Goal: Information Seeking & Learning: Check status

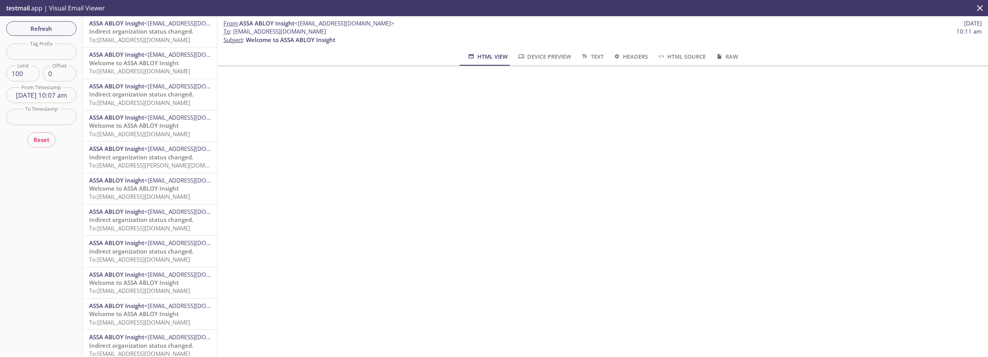
click at [54, 93] on input "[DATE] 10:07 am" at bounding box center [41, 95] width 70 height 16
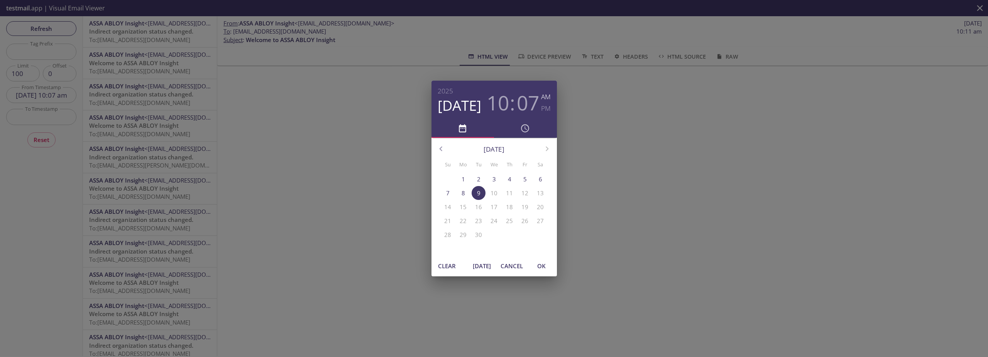
click at [482, 261] on button "[DATE]" at bounding box center [482, 266] width 25 height 15
click at [544, 267] on span "OK" at bounding box center [541, 266] width 19 height 10
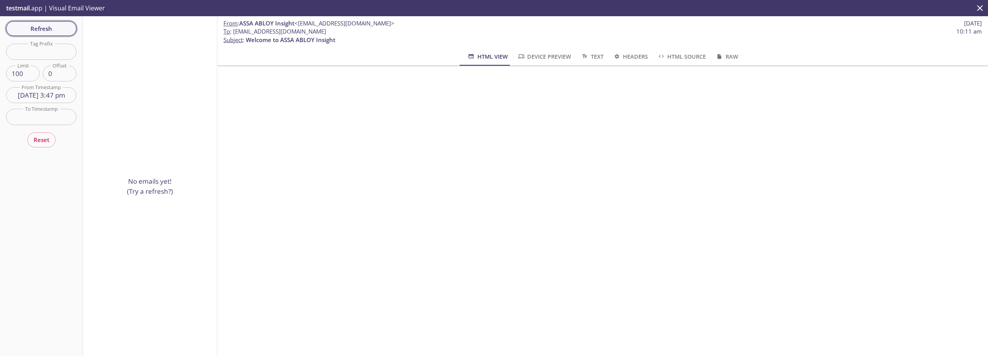
click at [51, 27] on span "Refresh" at bounding box center [41, 29] width 58 height 10
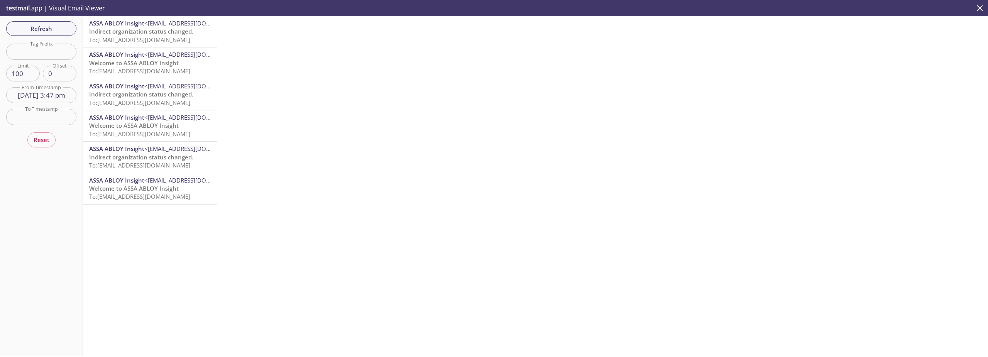
click at [121, 60] on span "Welcome to ASSA ABLOY Insight" at bounding box center [134, 63] width 90 height 8
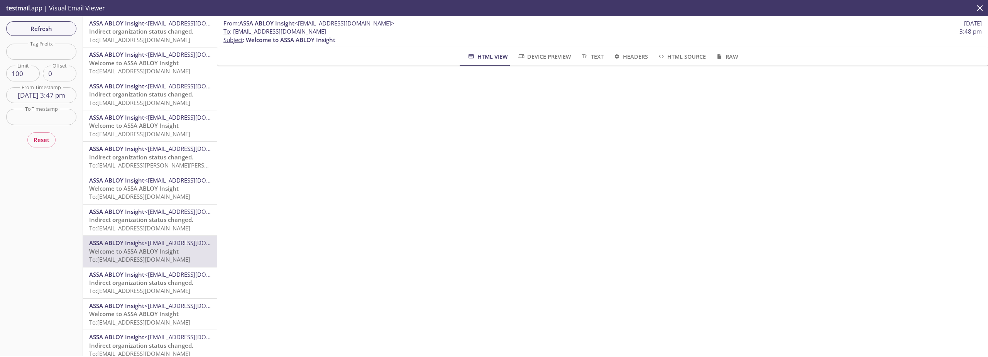
click at [45, 99] on input "[DATE] 3:47 pm" at bounding box center [41, 95] width 70 height 16
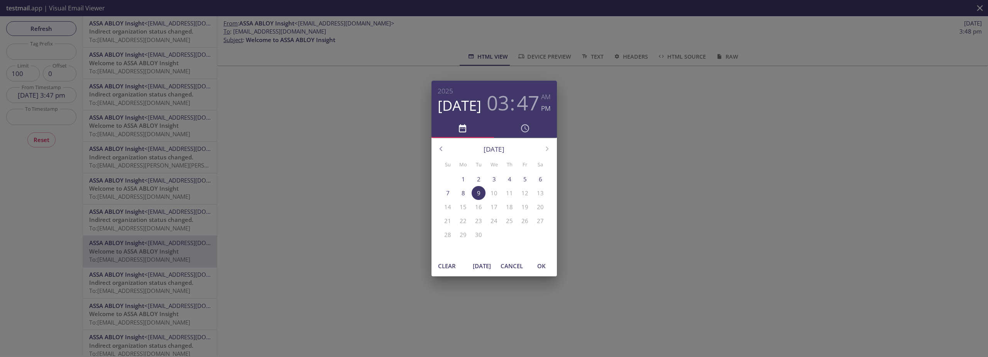
click at [469, 269] on div "Clear [DATE] Cancel OK" at bounding box center [493, 265] width 125 height 21
click at [477, 267] on span "[DATE]" at bounding box center [482, 266] width 19 height 10
click at [547, 267] on span "OK" at bounding box center [541, 266] width 19 height 10
type input "[DATE] 3:55 pm"
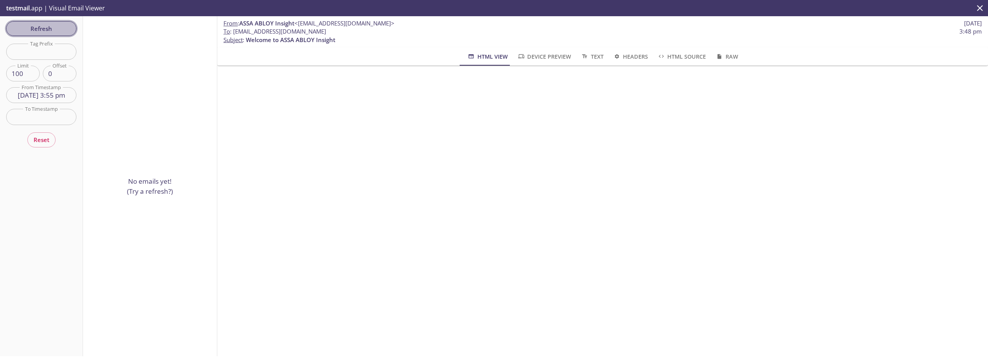
drag, startPoint x: 979, startPoint y: 233, endPoint x: 44, endPoint y: 30, distance: 956.8
click at [44, 30] on span "Refresh" at bounding box center [41, 29] width 58 height 10
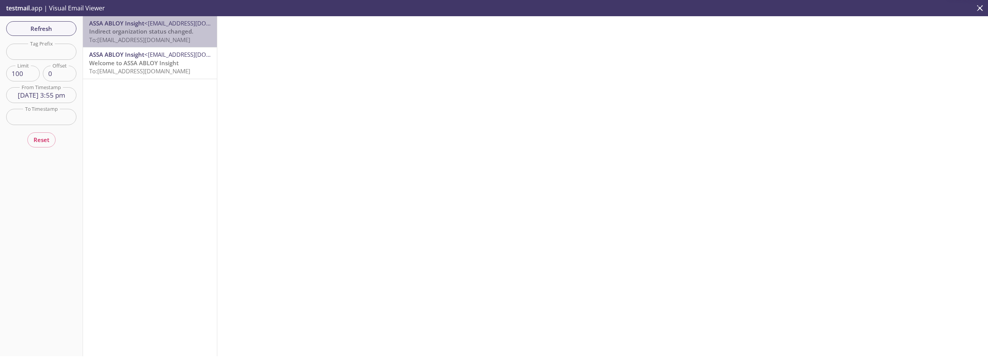
click at [153, 42] on span "To: [EMAIL_ADDRESS][DOMAIN_NAME]" at bounding box center [139, 40] width 101 height 8
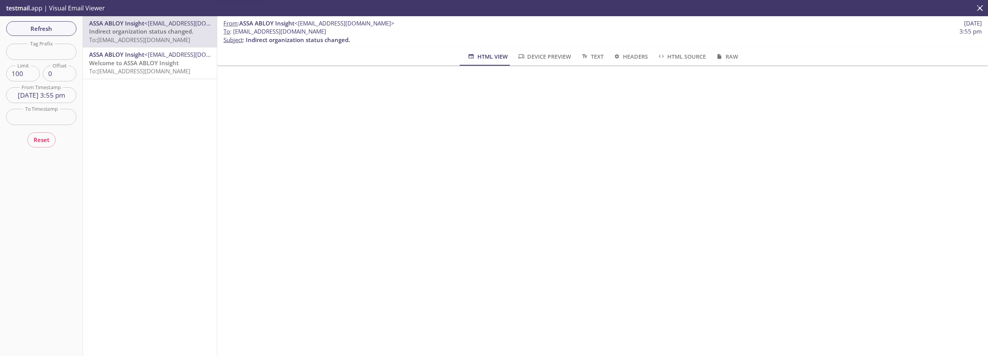
click at [151, 58] on span "<[EMAIL_ADDRESS][DOMAIN_NAME]>" at bounding box center [194, 55] width 100 height 8
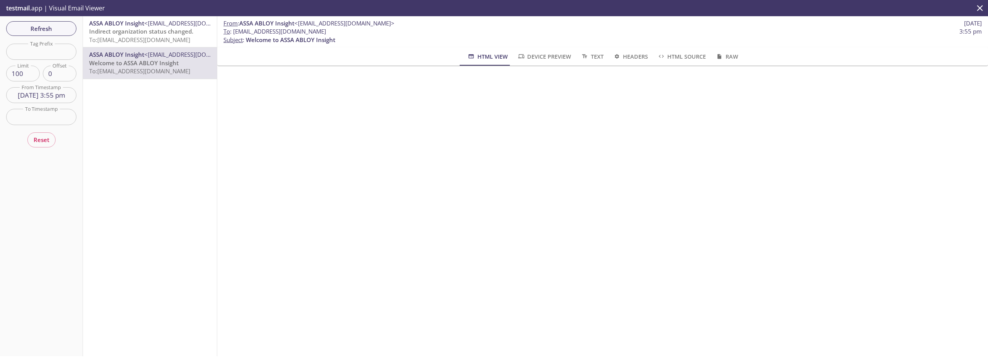
click at [150, 41] on span "To: [EMAIL_ADDRESS][DOMAIN_NAME]" at bounding box center [139, 40] width 101 height 8
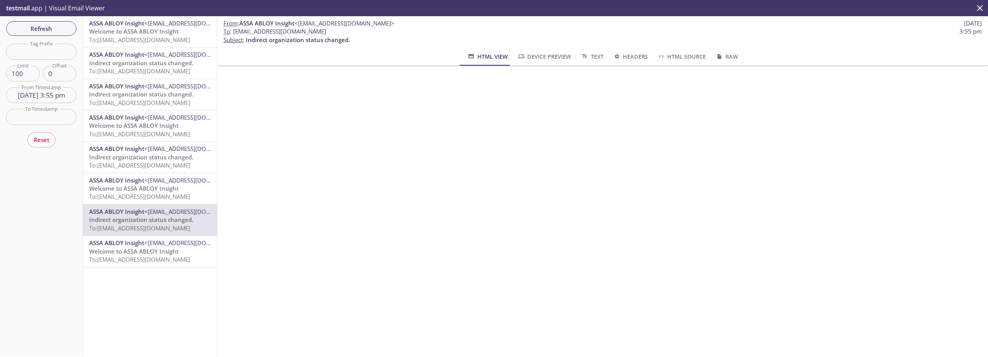
click at [130, 39] on span "To: [EMAIL_ADDRESS][DOMAIN_NAME]" at bounding box center [139, 40] width 101 height 8
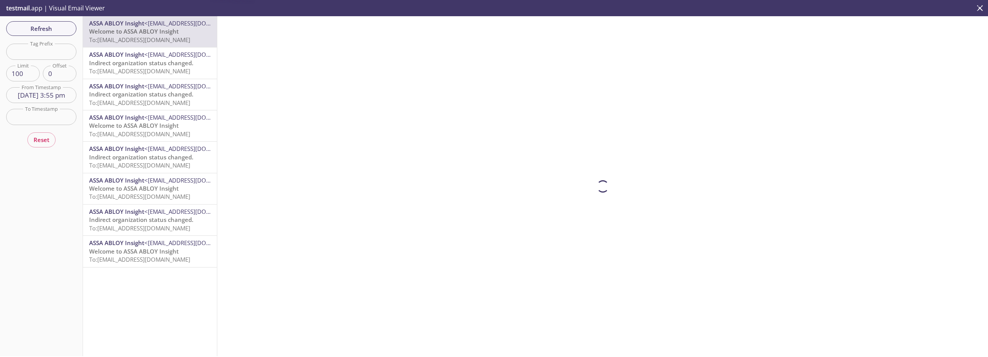
click at [138, 76] on div "ASSA ABLOY Insight <[EMAIL_ADDRESS][DOMAIN_NAME]> Indirect organization status …" at bounding box center [150, 62] width 134 height 31
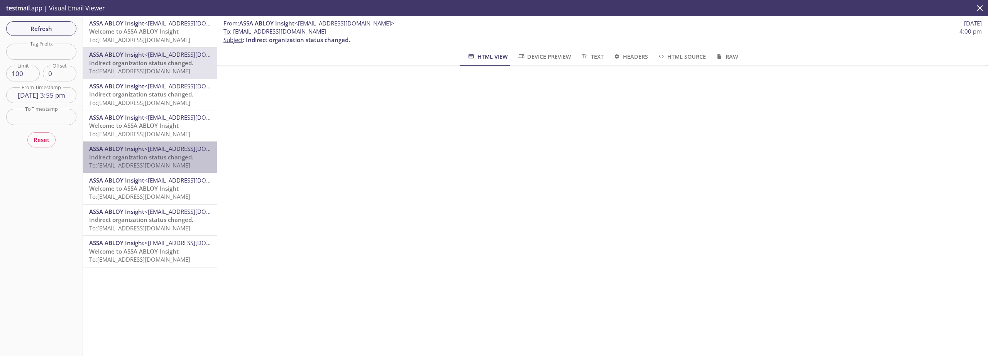
click at [150, 150] on span "<[EMAIL_ADDRESS][DOMAIN_NAME]>" at bounding box center [194, 149] width 100 height 8
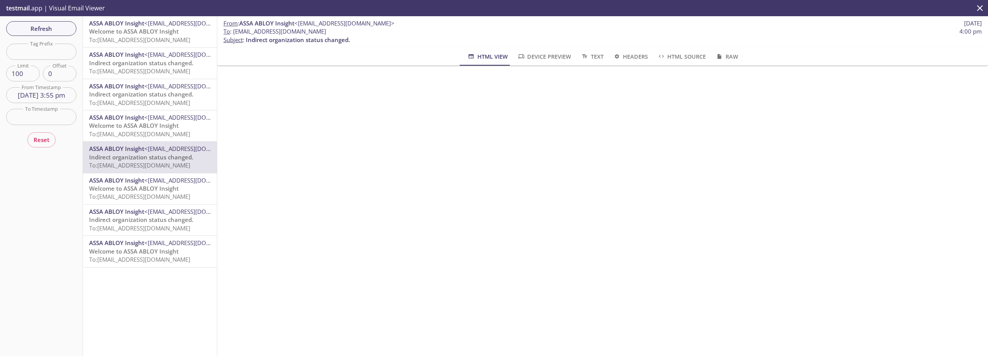
click at [147, 73] on span "To: [EMAIL_ADDRESS][DOMAIN_NAME]" at bounding box center [139, 71] width 101 height 8
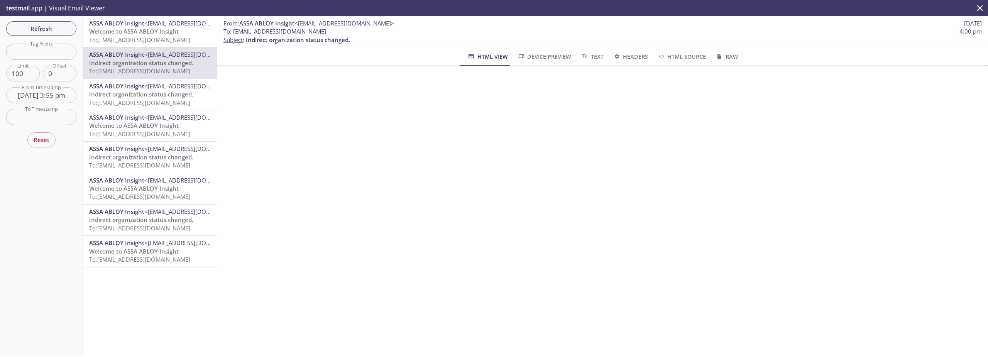
click at [135, 168] on span "To: [EMAIL_ADDRESS][DOMAIN_NAME]" at bounding box center [139, 165] width 101 height 8
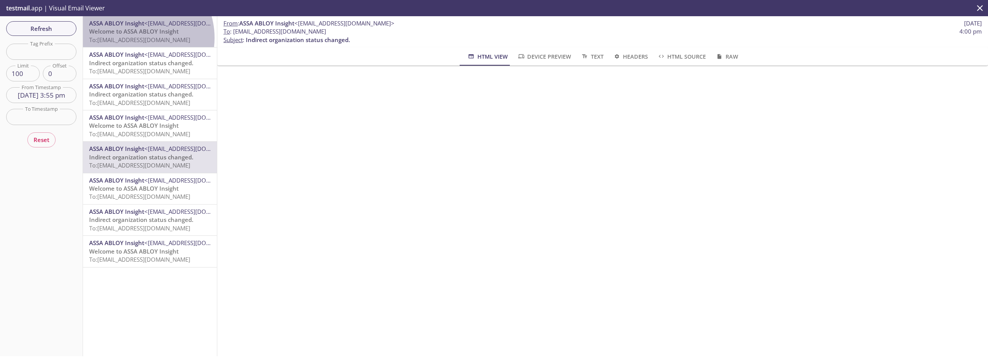
click at [135, 38] on span "To: [EMAIL_ADDRESS][DOMAIN_NAME]" at bounding box center [139, 40] width 101 height 8
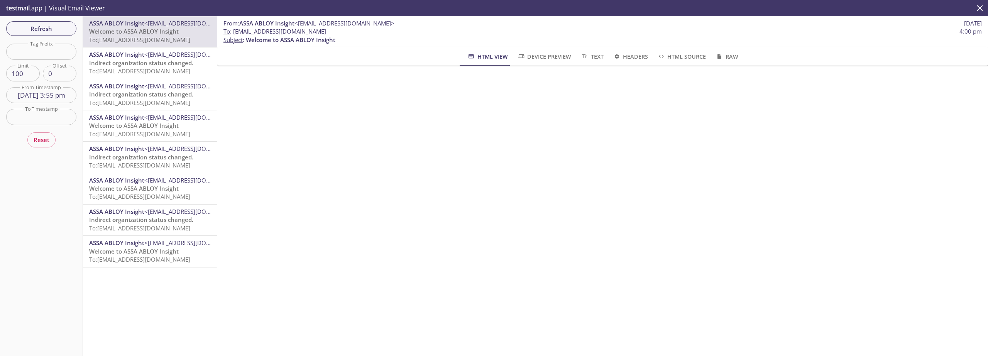
click at [123, 63] on span "Indirect organization status changed." at bounding box center [141, 63] width 104 height 8
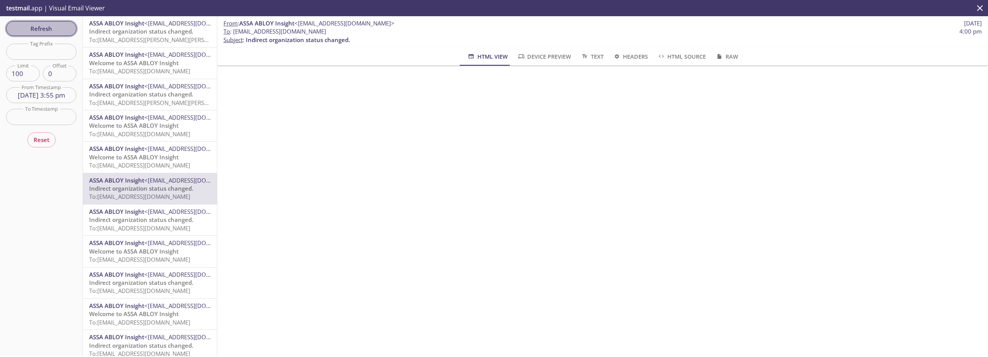
click at [64, 27] on span "Refresh" at bounding box center [41, 29] width 58 height 10
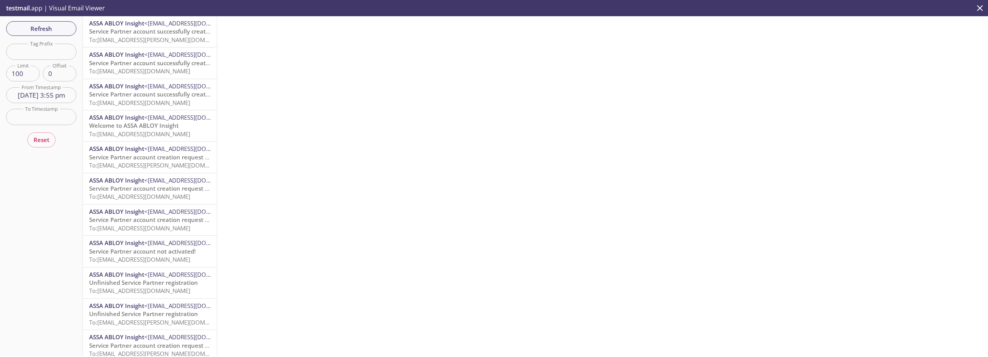
click at [120, 35] on span "Service Partner account successfully created!" at bounding box center [151, 31] width 125 height 8
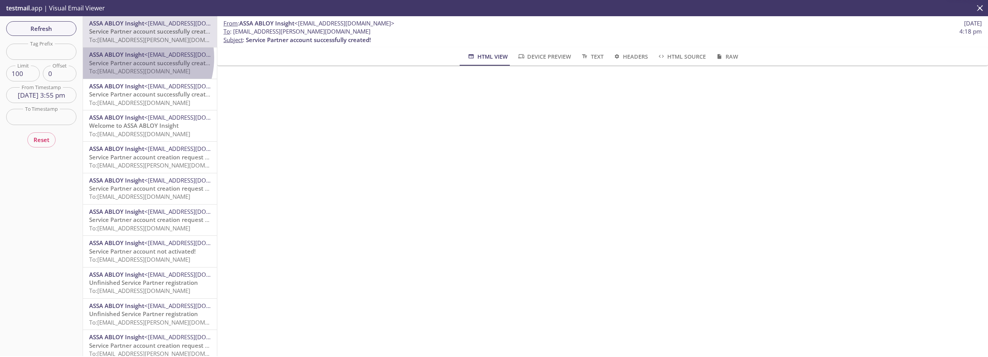
click at [127, 57] on span "ASSA ABLOY Insight" at bounding box center [116, 55] width 55 height 8
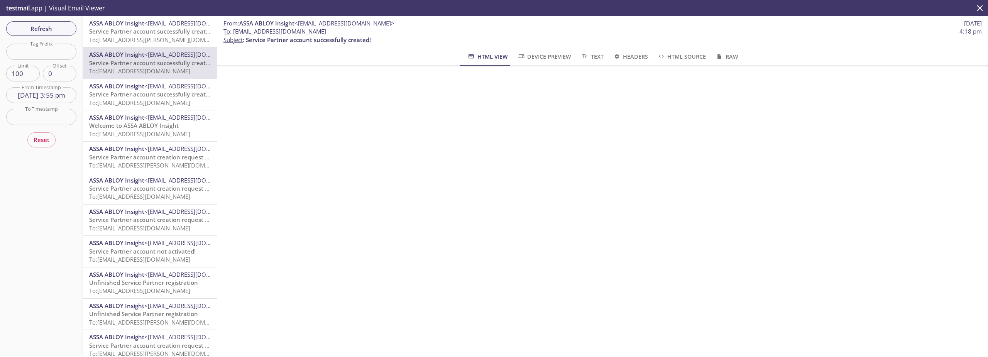
click at [130, 87] on span "ASSA ABLOY Insight" at bounding box center [116, 86] width 55 height 8
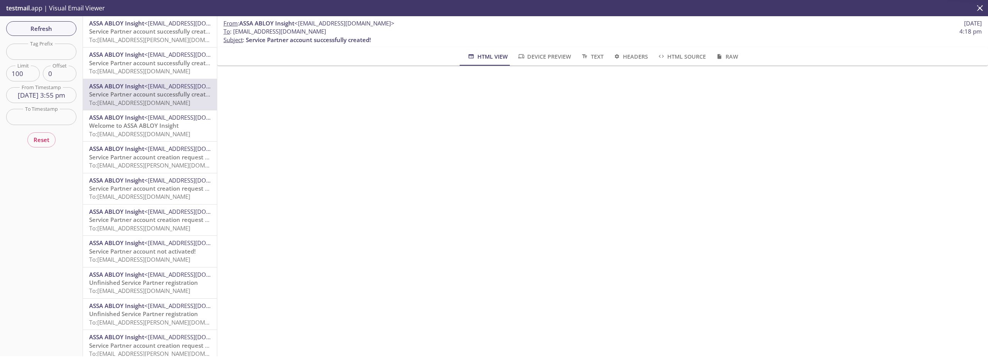
click at [135, 125] on span "Welcome to ASSA ABLOY Insight" at bounding box center [134, 126] width 90 height 8
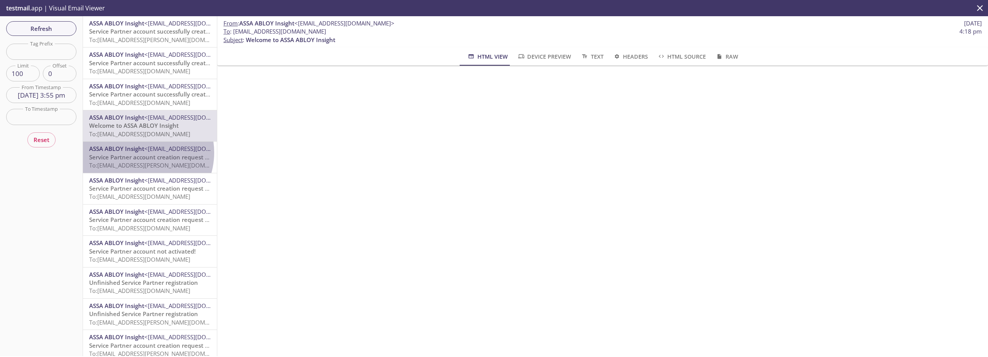
click at [137, 152] on span "ASSA ABLOY Insight" at bounding box center [116, 149] width 55 height 8
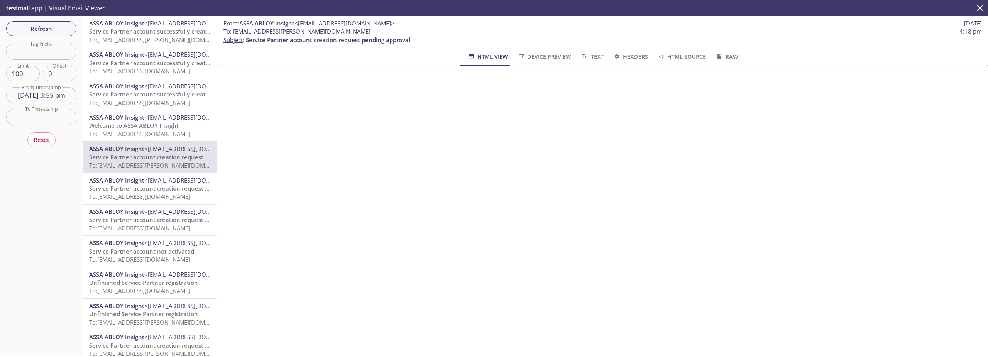
click at [133, 184] on span "ASSA ABLOY Insight" at bounding box center [116, 180] width 55 height 8
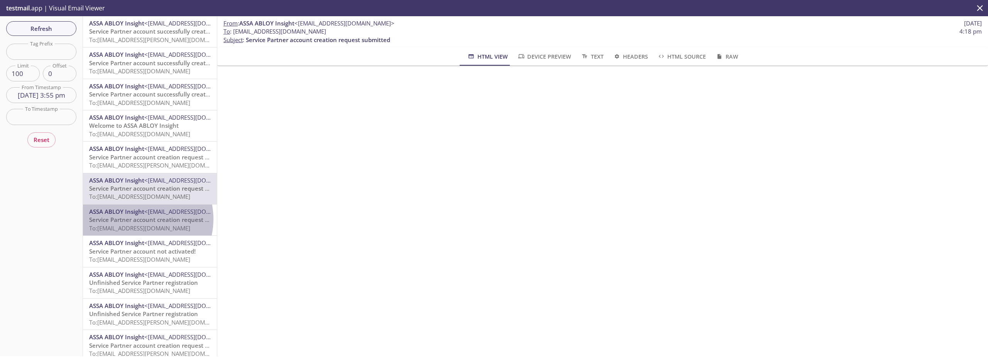
click at [135, 219] on span "Service Partner account creation request pending approval" at bounding box center [171, 220] width 164 height 8
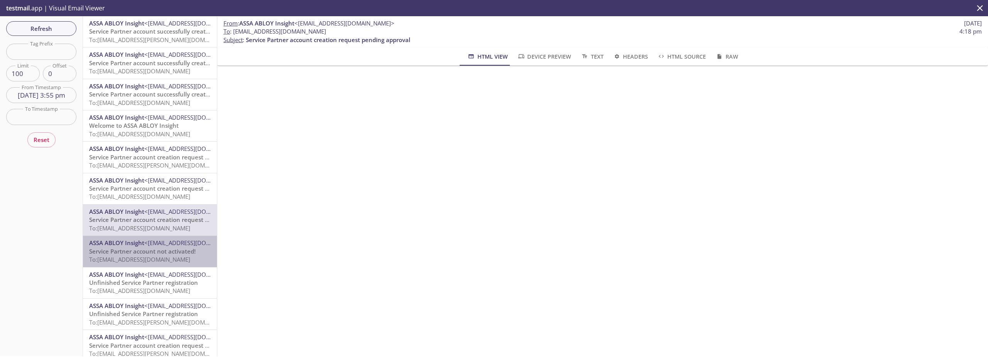
click at [155, 262] on span "To: [EMAIL_ADDRESS][DOMAIN_NAME]" at bounding box center [139, 259] width 101 height 8
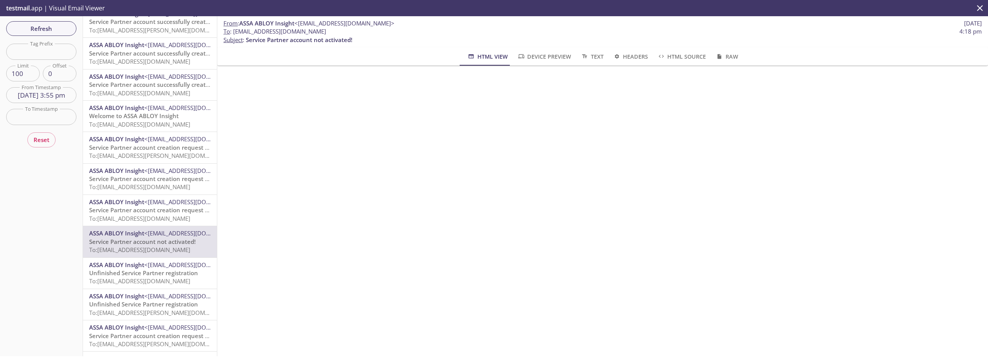
scroll to position [20, 0]
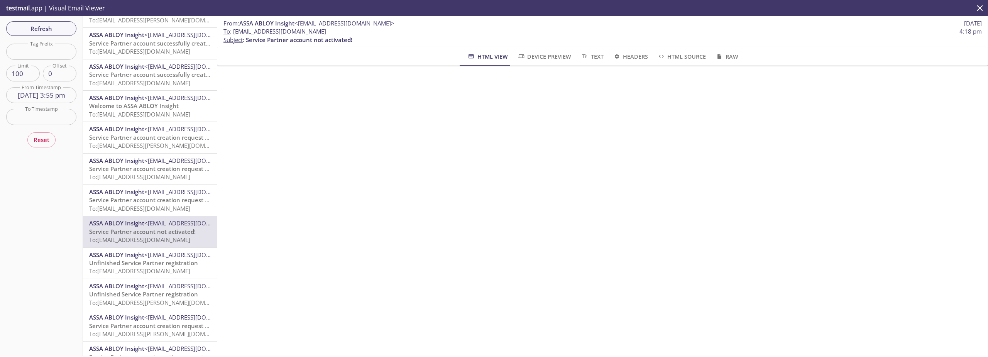
click at [140, 247] on hr "emails" at bounding box center [150, 247] width 134 height 0
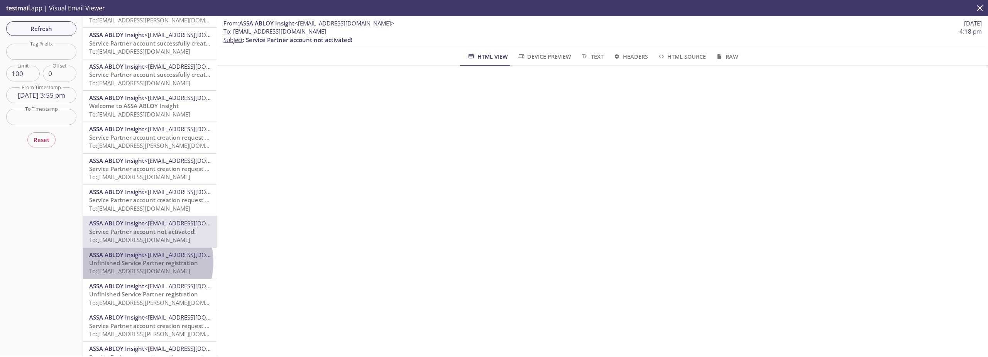
click at [141, 262] on span "Unfinished Service Partner registration" at bounding box center [143, 263] width 109 height 8
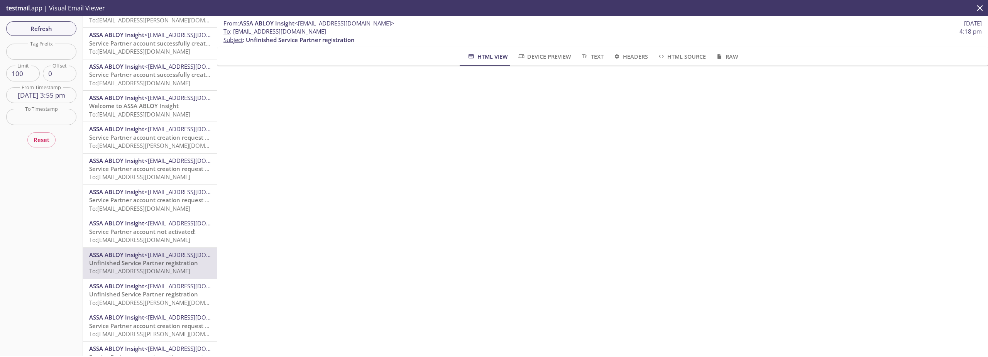
click at [142, 289] on span "ASSA ABLOY Insight" at bounding box center [116, 286] width 55 height 8
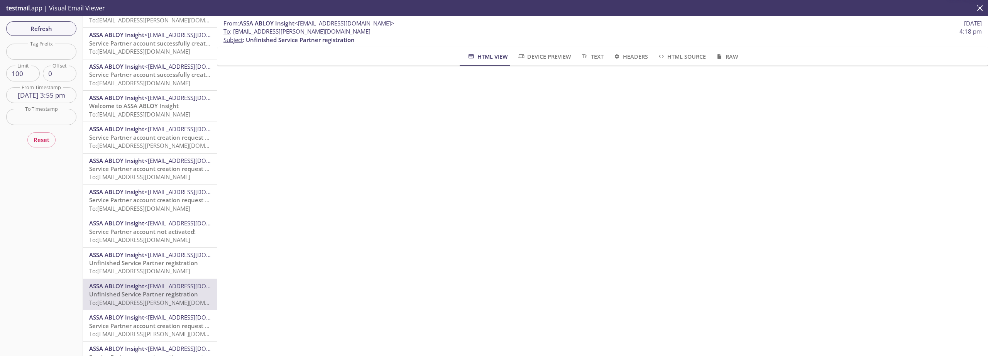
click at [134, 269] on span "To: [EMAIL_ADDRESS][DOMAIN_NAME]" at bounding box center [139, 271] width 101 height 8
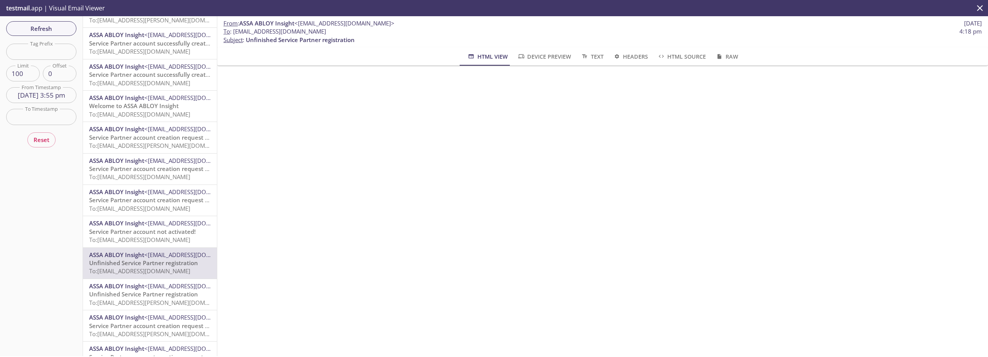
click at [146, 300] on span "To: [EMAIL_ADDRESS][PERSON_NAME][DOMAIN_NAME]" at bounding box center [161, 303] width 145 height 8
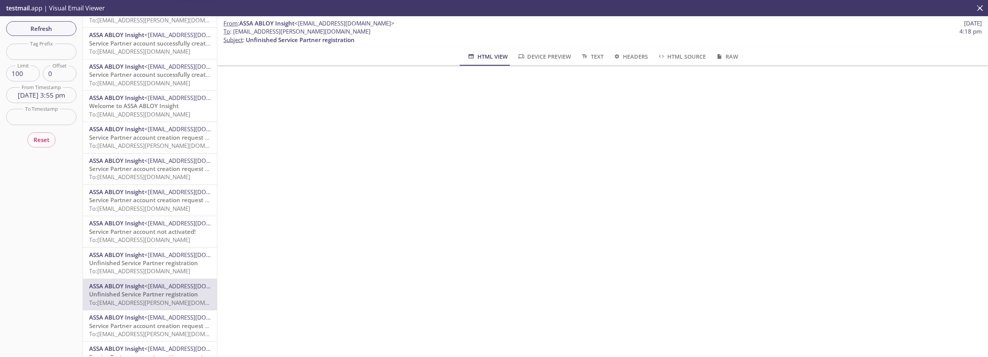
click at [154, 271] on span "To: [EMAIL_ADDRESS][DOMAIN_NAME]" at bounding box center [139, 271] width 101 height 8
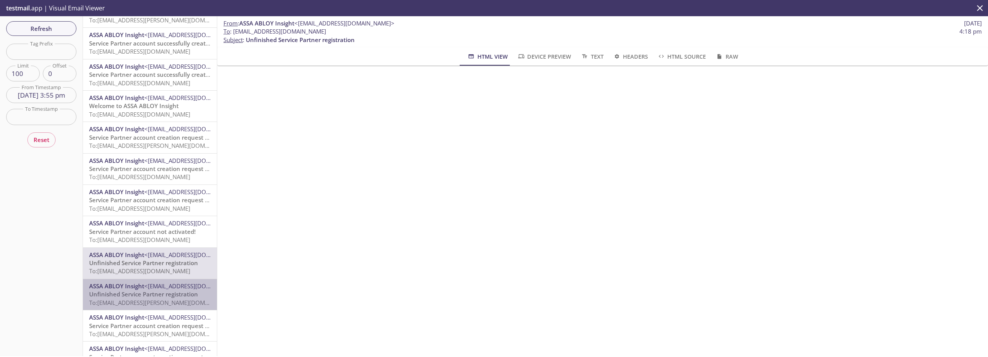
click at [150, 290] on span "<[EMAIL_ADDRESS][DOMAIN_NAME]>" at bounding box center [194, 286] width 100 height 8
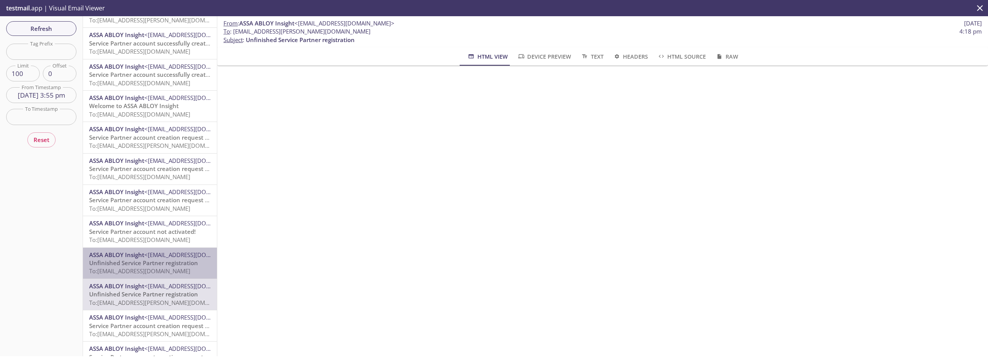
click at [155, 265] on span "Unfinished Service Partner registration" at bounding box center [143, 263] width 109 height 8
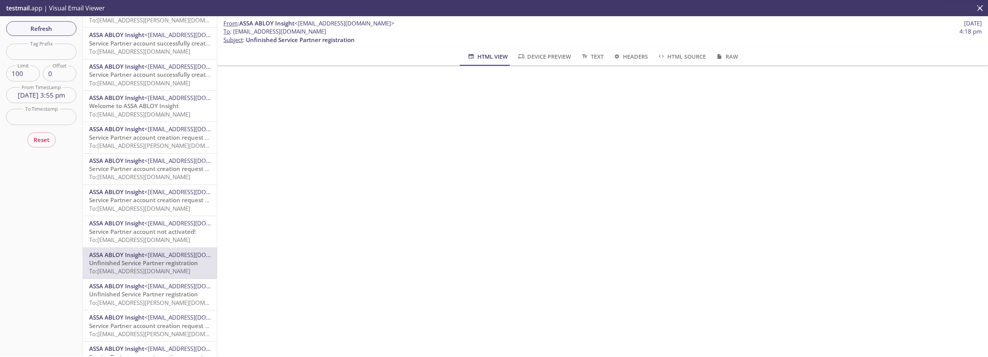
click at [152, 285] on span "<[EMAIL_ADDRESS][DOMAIN_NAME]>" at bounding box center [194, 286] width 100 height 8
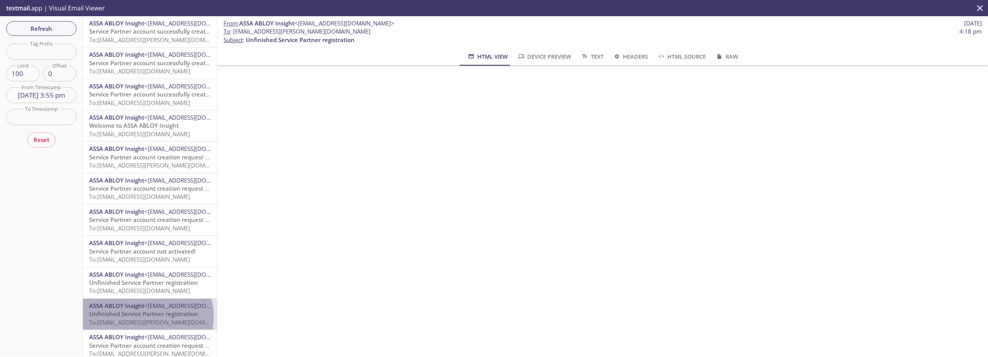
click at [144, 316] on span "Unfinished Service Partner registration" at bounding box center [143, 314] width 109 height 8
